Goal: Transaction & Acquisition: Purchase product/service

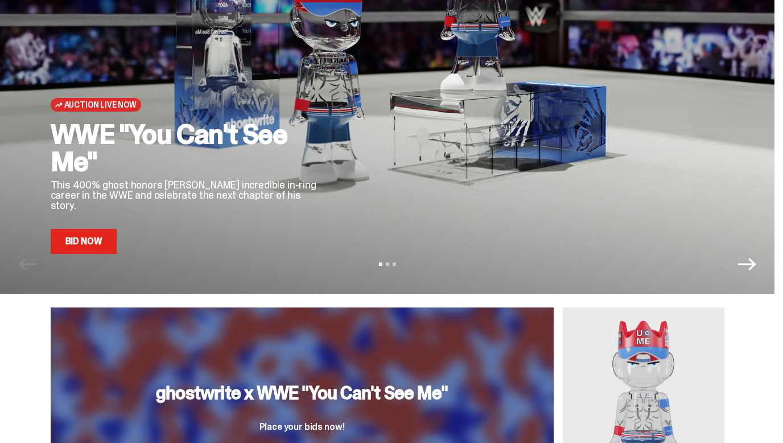
scroll to position [84, 0]
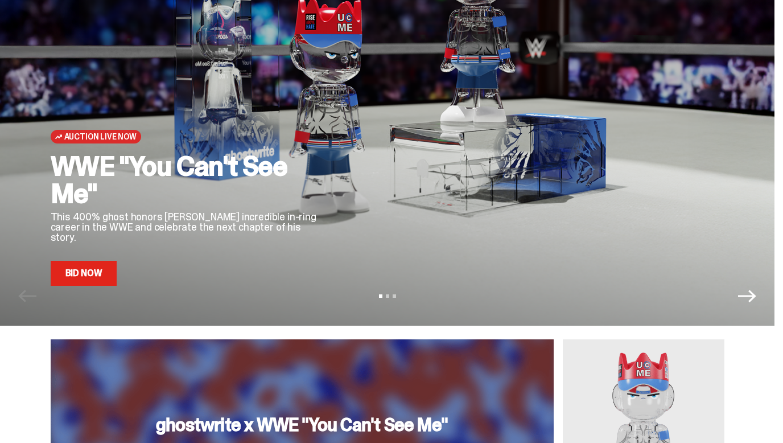
click at [76, 281] on link "Bid Now" at bounding box center [84, 273] width 67 height 25
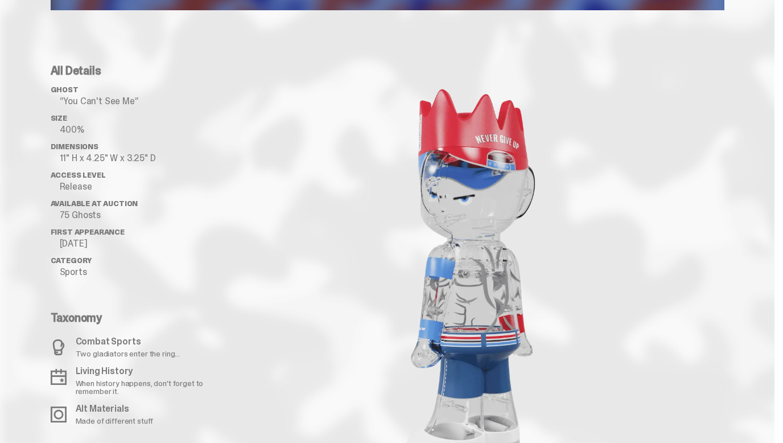
scroll to position [1043, 0]
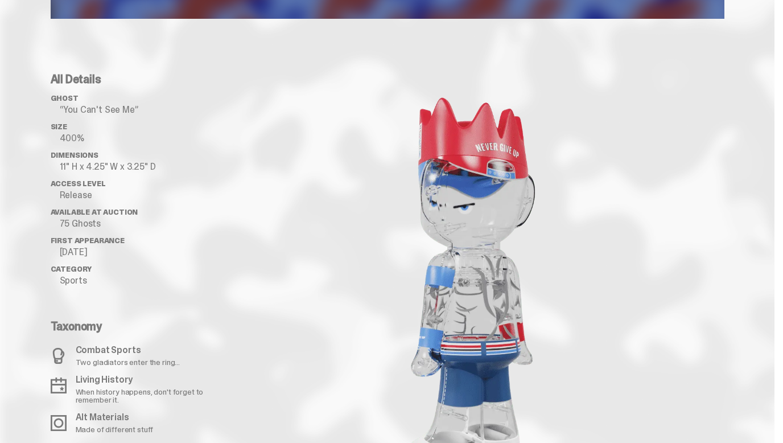
drag, startPoint x: 483, startPoint y: 255, endPoint x: 437, endPoint y: 255, distance: 46.1
click at [437, 255] on image "lottie-animation-container" at bounding box center [471, 285] width 239 height 425
drag, startPoint x: 437, startPoint y: 255, endPoint x: 485, endPoint y: 255, distance: 47.8
click at [485, 255] on image "lottie-animation-container" at bounding box center [471, 285] width 239 height 425
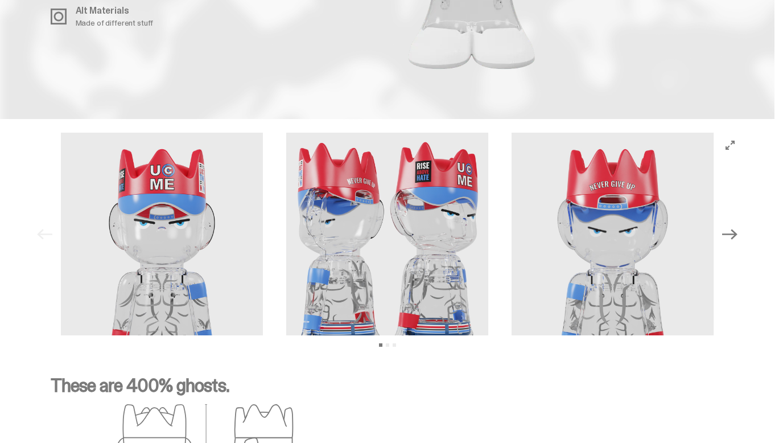
scroll to position [1473, 0]
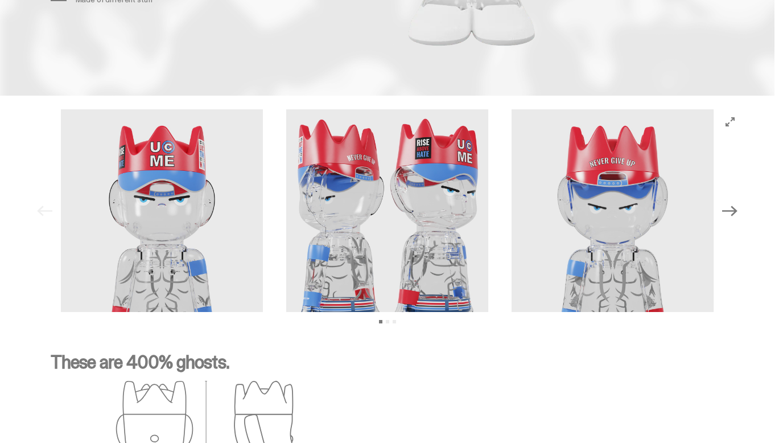
click at [565, 233] on img at bounding box center [613, 210] width 203 height 203
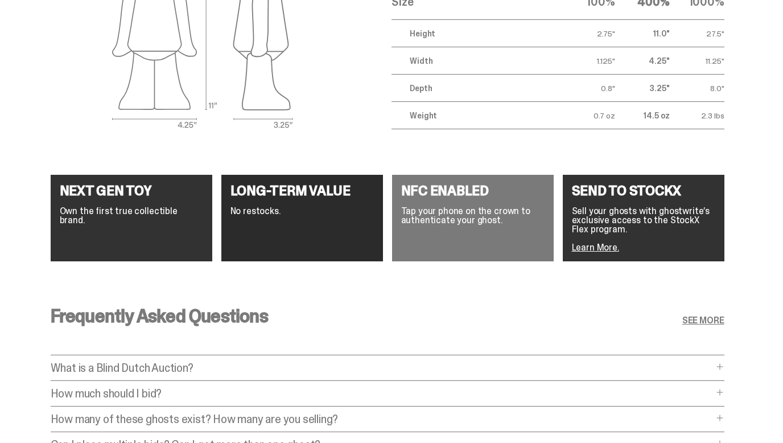
scroll to position [1954, 0]
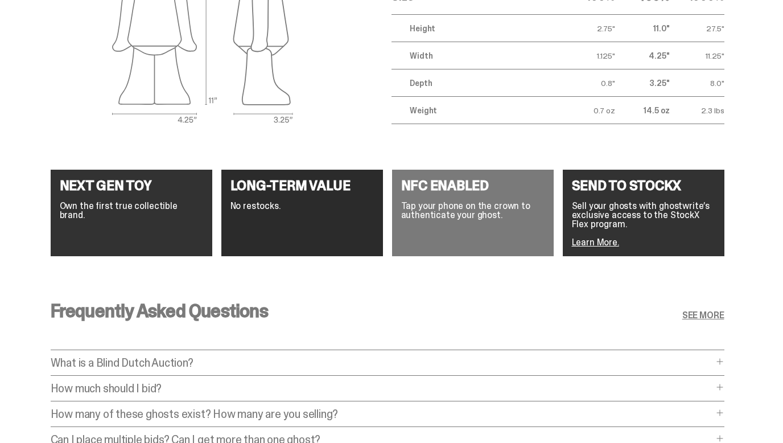
click at [350, 277] on div "Frequently Asked Questions SEE MORE What is a Blind Dutch Auction? What is a Bl…" at bounding box center [387, 380] width 729 height 212
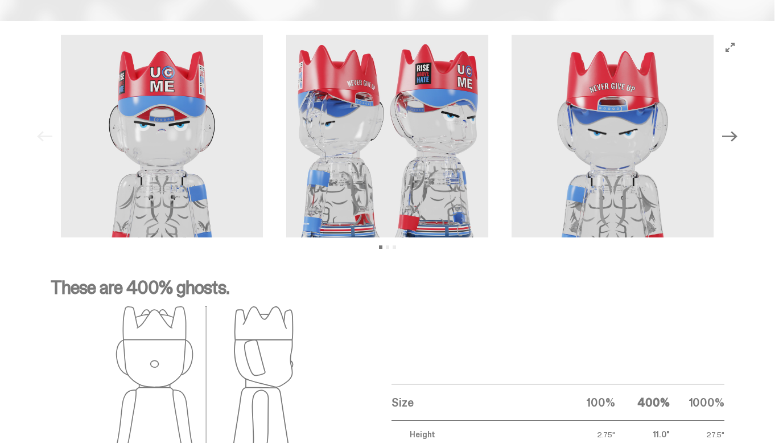
scroll to position [1542, 0]
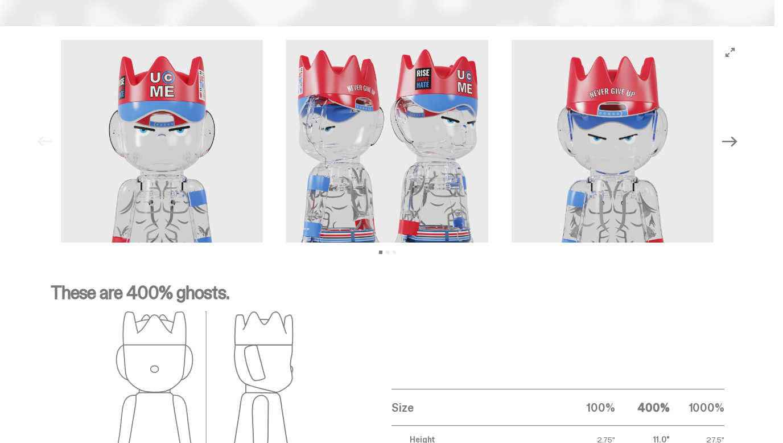
click at [436, 62] on img at bounding box center [387, 141] width 203 height 203
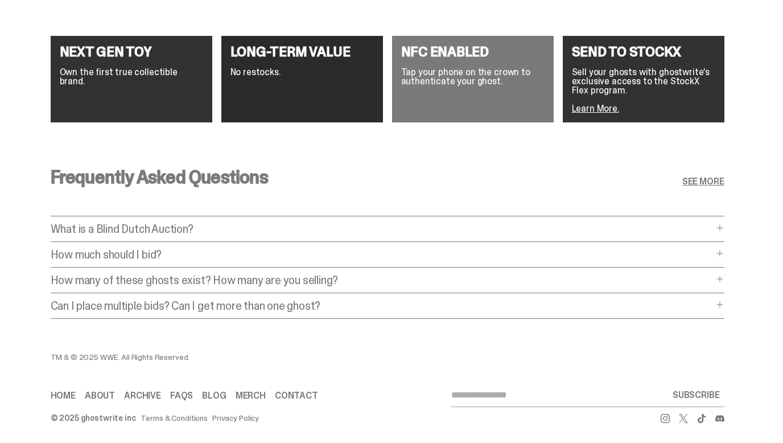
scroll to position [2085, 0]
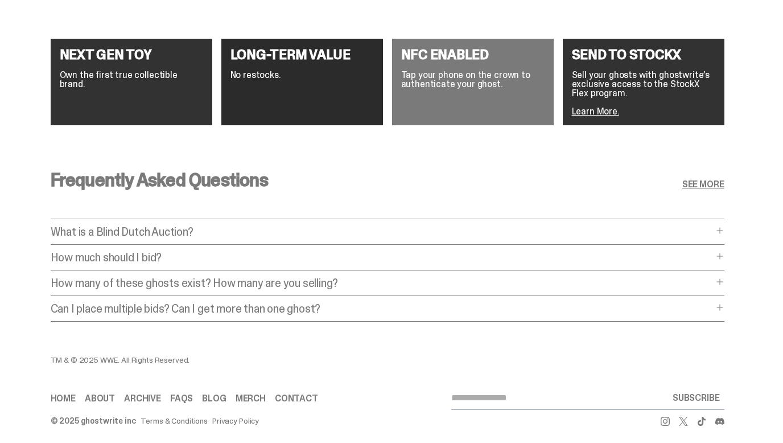
click at [436, 226] on div "What is a Blind Dutch Auction? What is a Blind Dutch Auction? A Blind Dutch Auc…" at bounding box center [388, 235] width 674 height 19
click at [437, 226] on p "What is a Blind Dutch Auction?" at bounding box center [382, 231] width 663 height 11
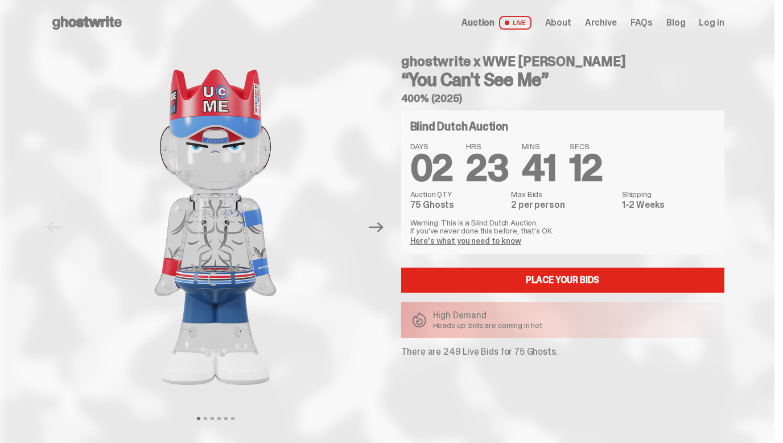
scroll to position [0, 0]
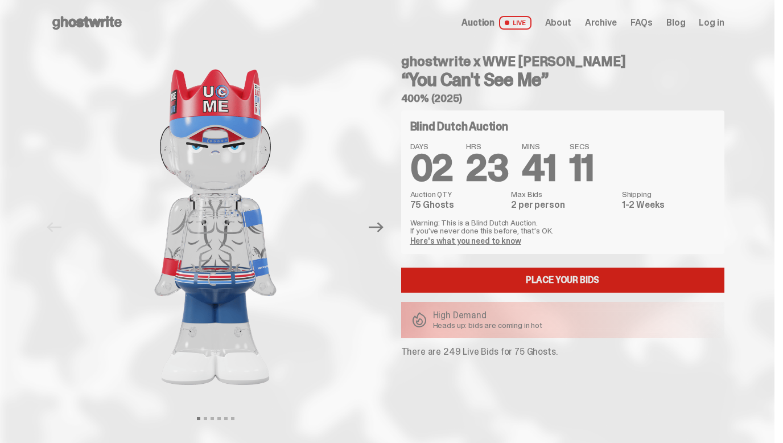
click at [456, 278] on link "Place your Bids" at bounding box center [562, 280] width 323 height 25
